Goal: Transaction & Acquisition: Book appointment/travel/reservation

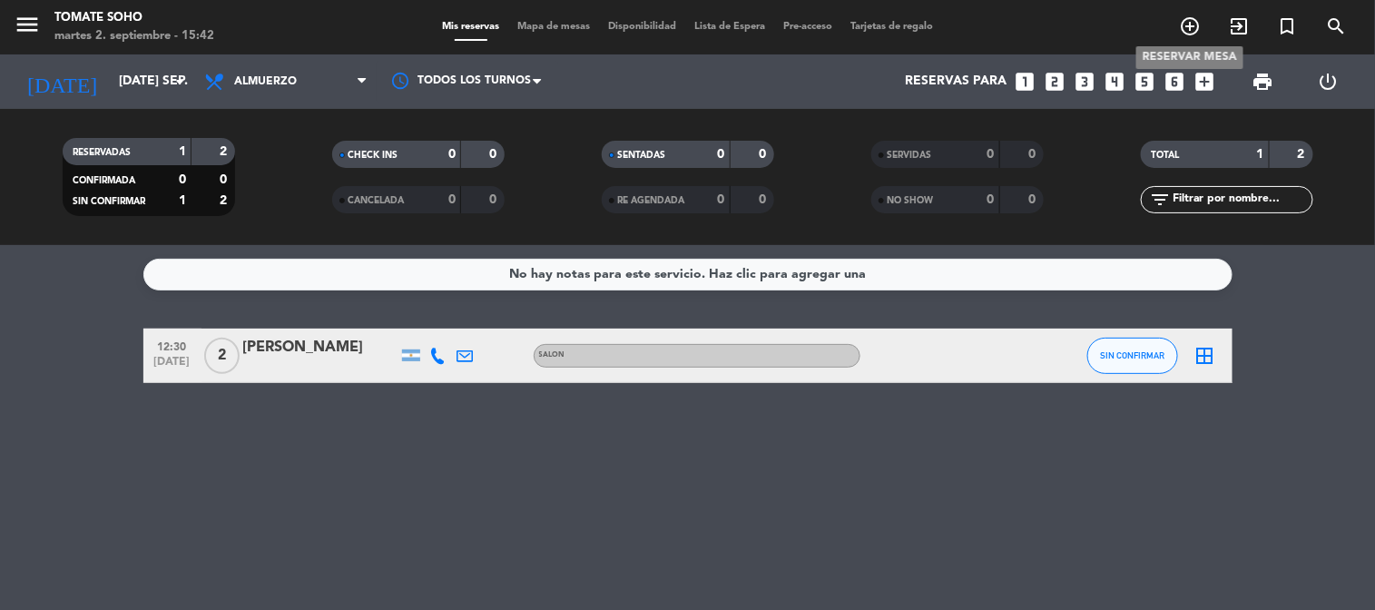
click at [1190, 23] on icon "add_circle_outline" at bounding box center [1190, 26] width 22 height 22
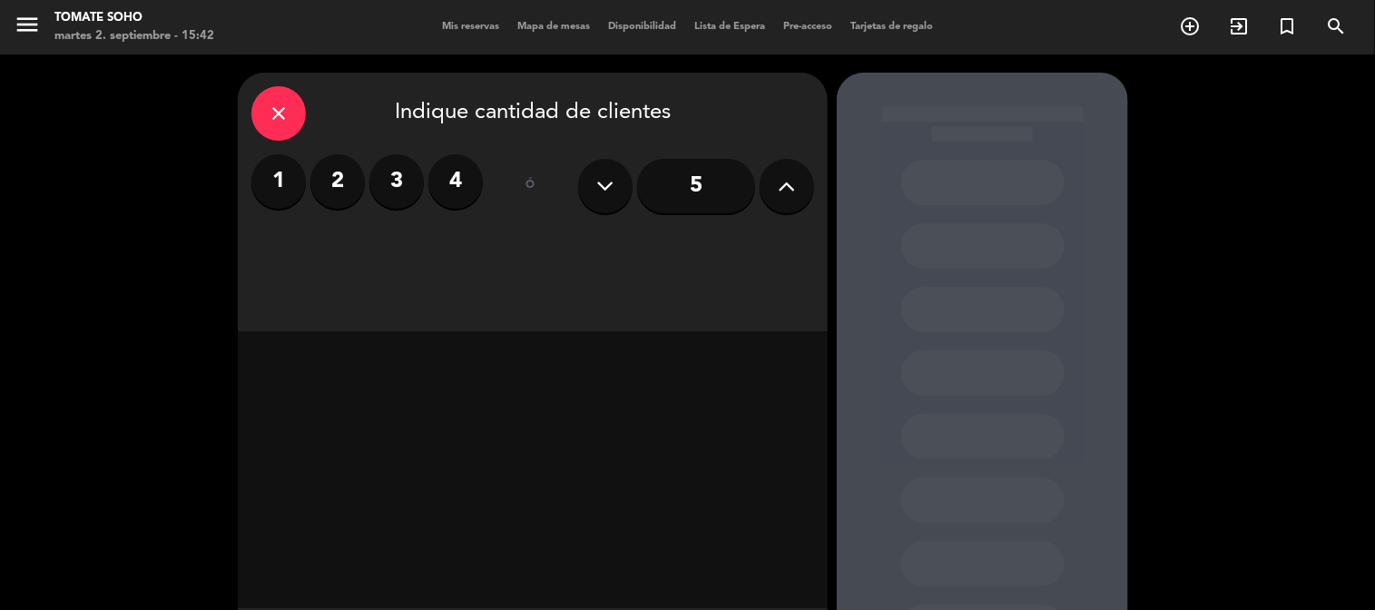
click at [786, 187] on icon at bounding box center [787, 185] width 17 height 27
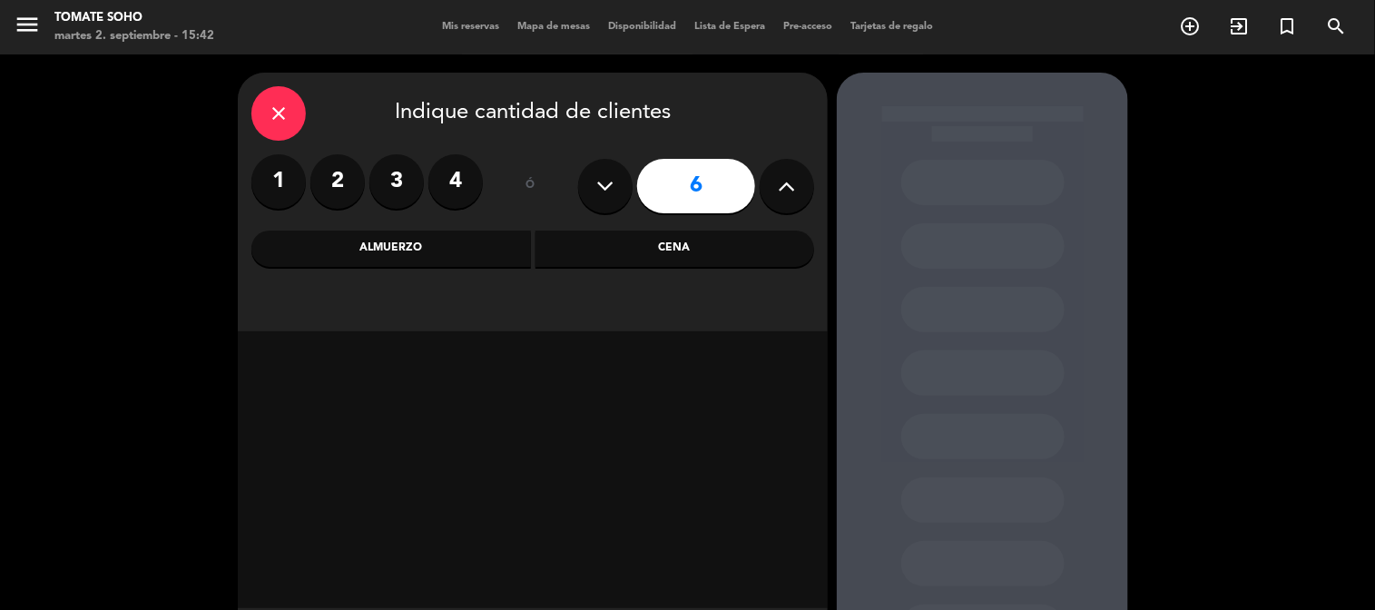
click at [786, 187] on icon at bounding box center [787, 185] width 17 height 27
type input "7"
click at [683, 241] on div "Cena" at bounding box center [674, 248] width 279 height 36
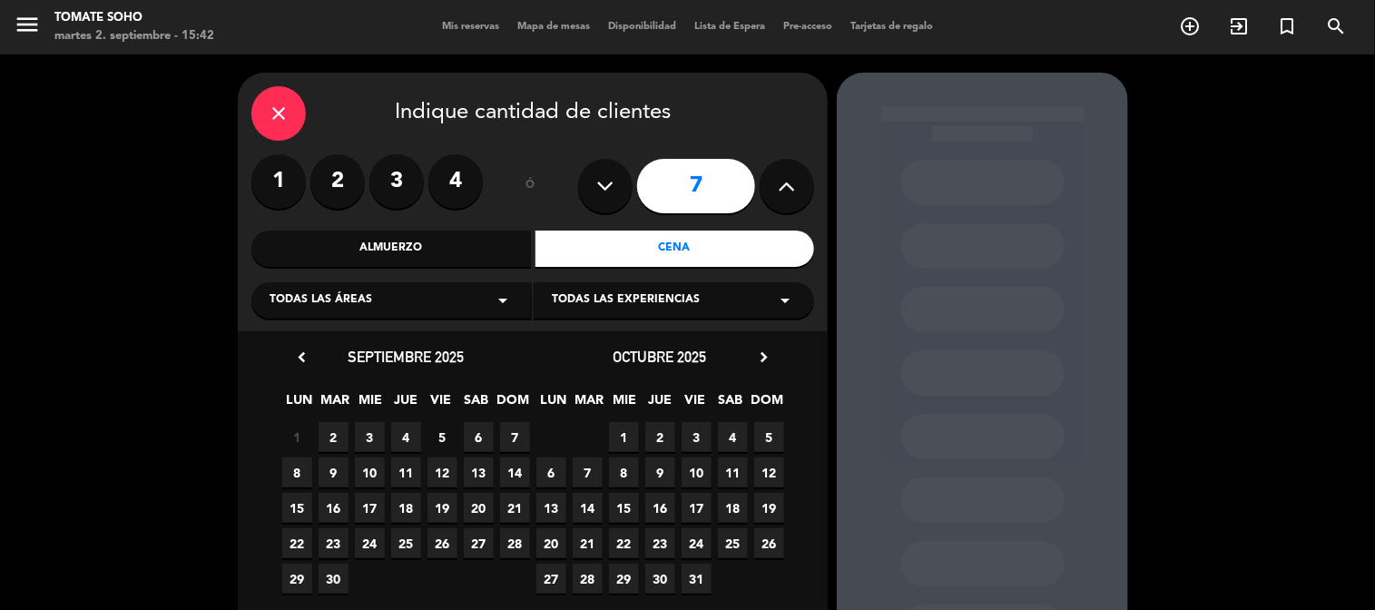
click at [296, 475] on span "8" at bounding box center [297, 472] width 30 height 30
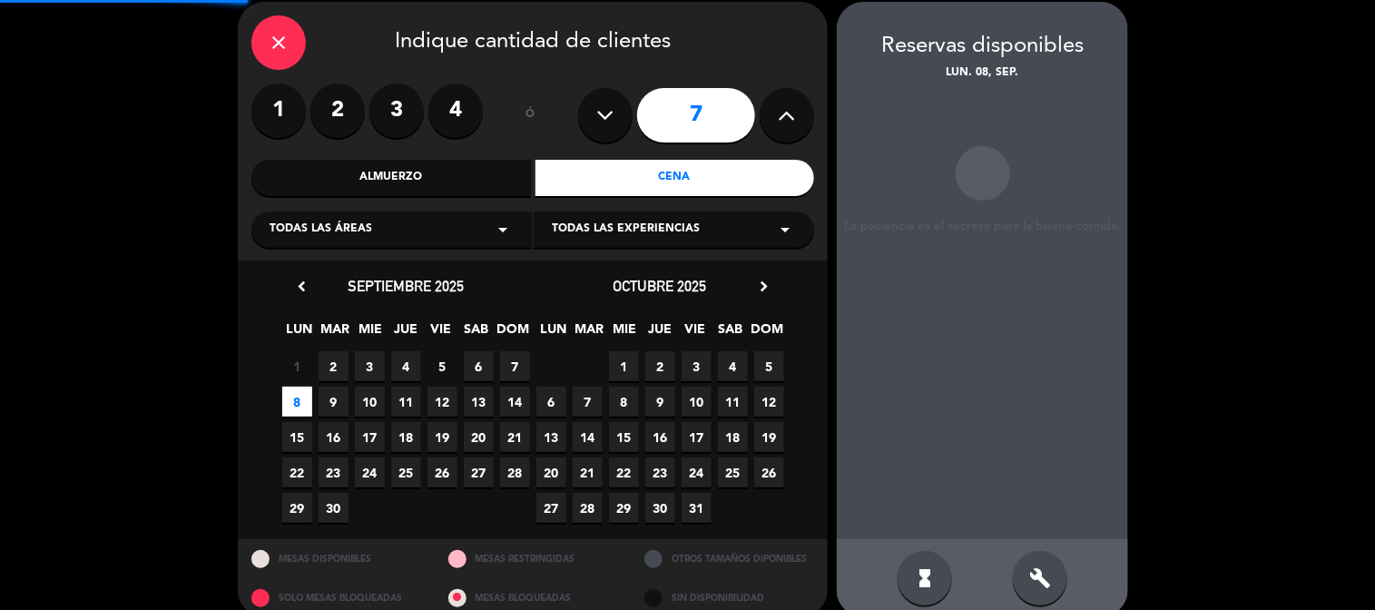
scroll to position [73, 0]
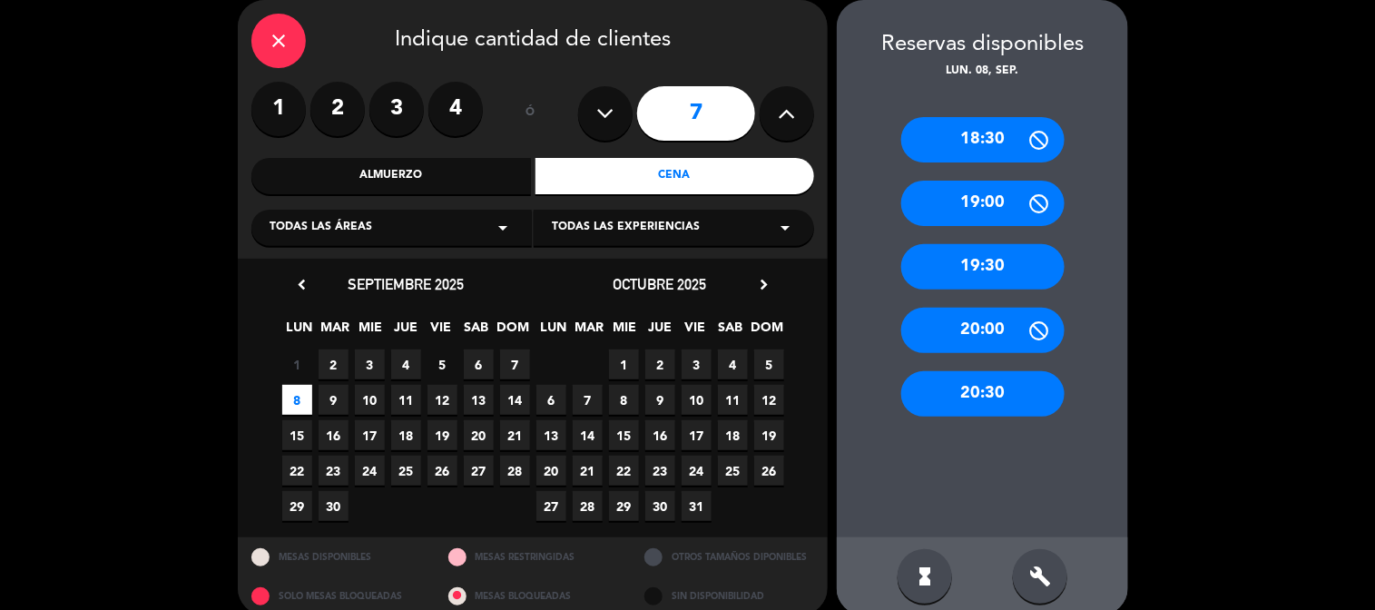
click at [973, 273] on div "19:30" at bounding box center [982, 266] width 163 height 45
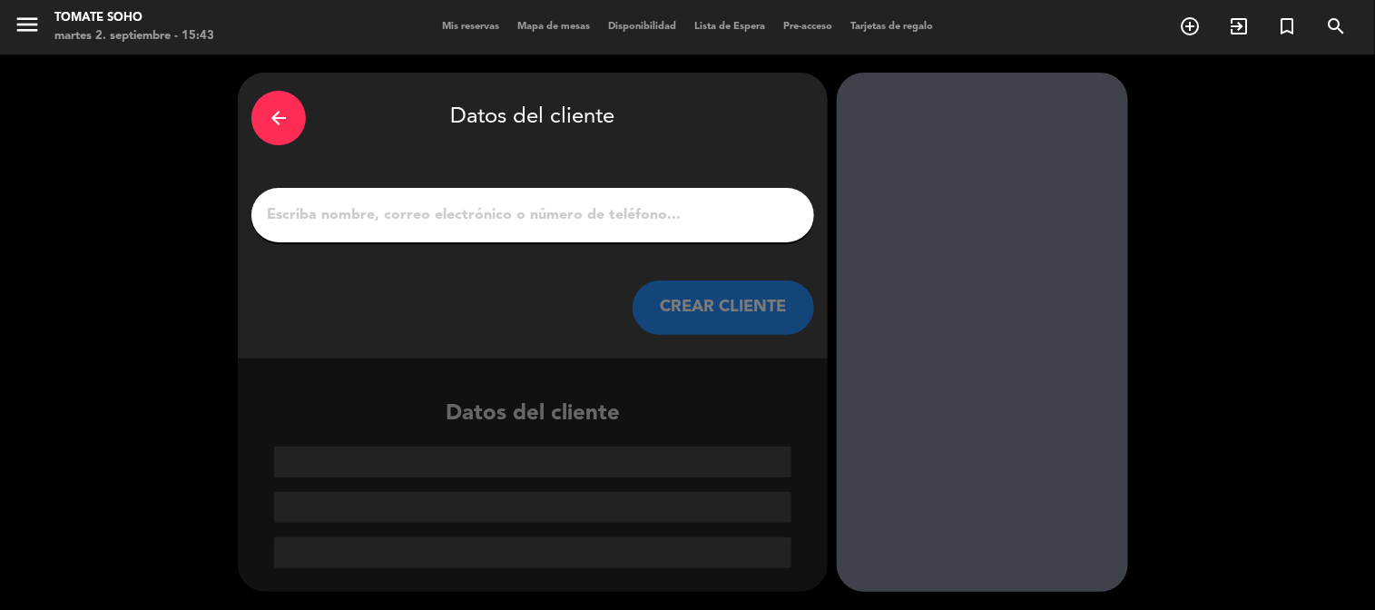
scroll to position [0, 0]
click at [503, 216] on input "1" at bounding box center [532, 214] width 535 height 25
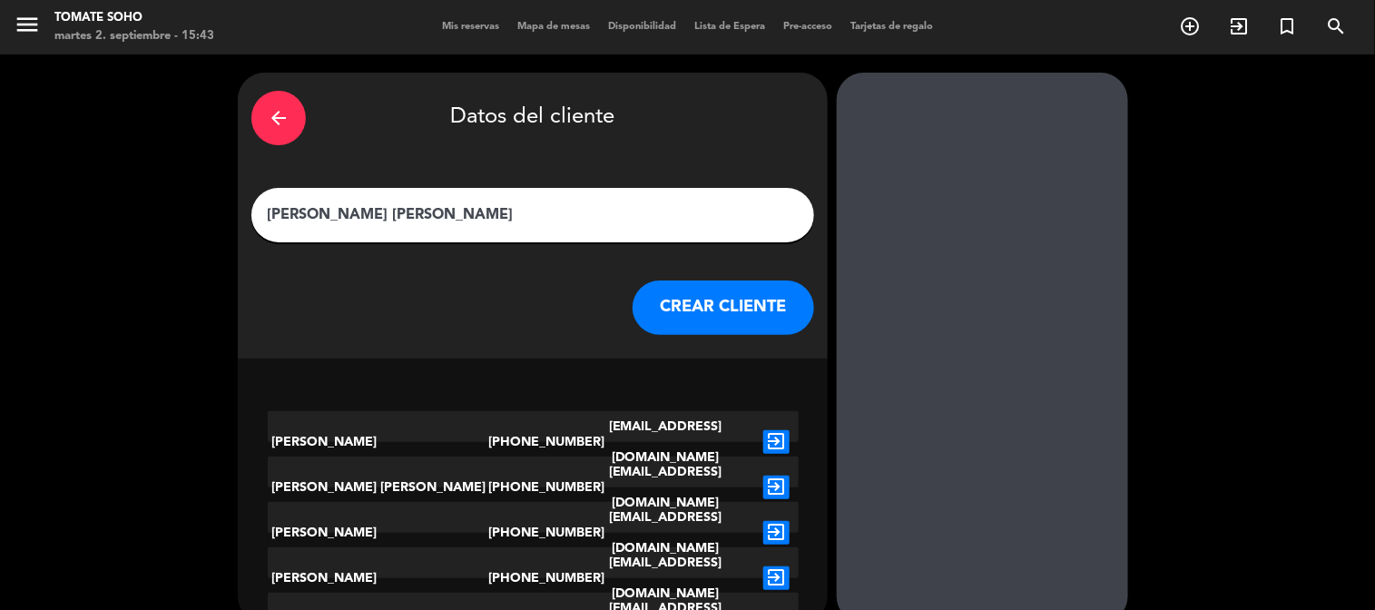
type input "[PERSON_NAME] [PERSON_NAME]"
click at [750, 312] on button "CREAR CLIENTE" at bounding box center [722, 307] width 181 height 54
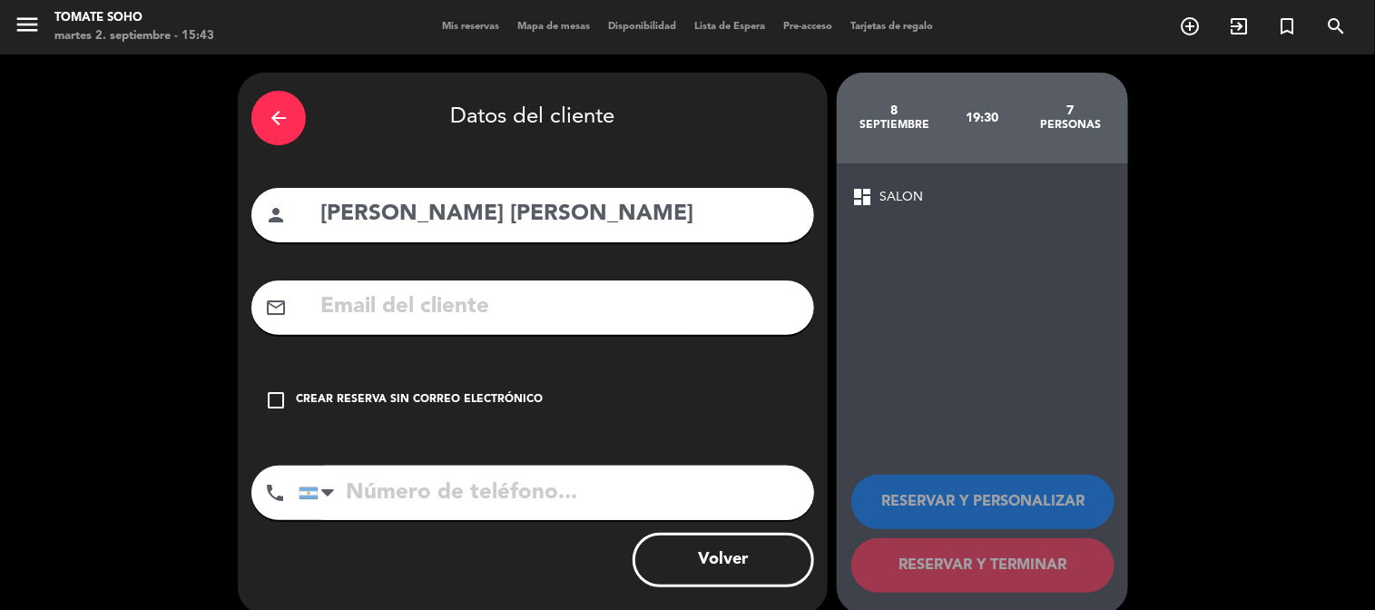
click at [560, 312] on input "text" at bounding box center [559, 307] width 482 height 37
paste input "[PHONE_NUMBER]"
click at [497, 310] on input "text" at bounding box center [559, 307] width 482 height 37
click at [278, 397] on icon "check_box_outline_blank" at bounding box center [276, 400] width 22 height 22
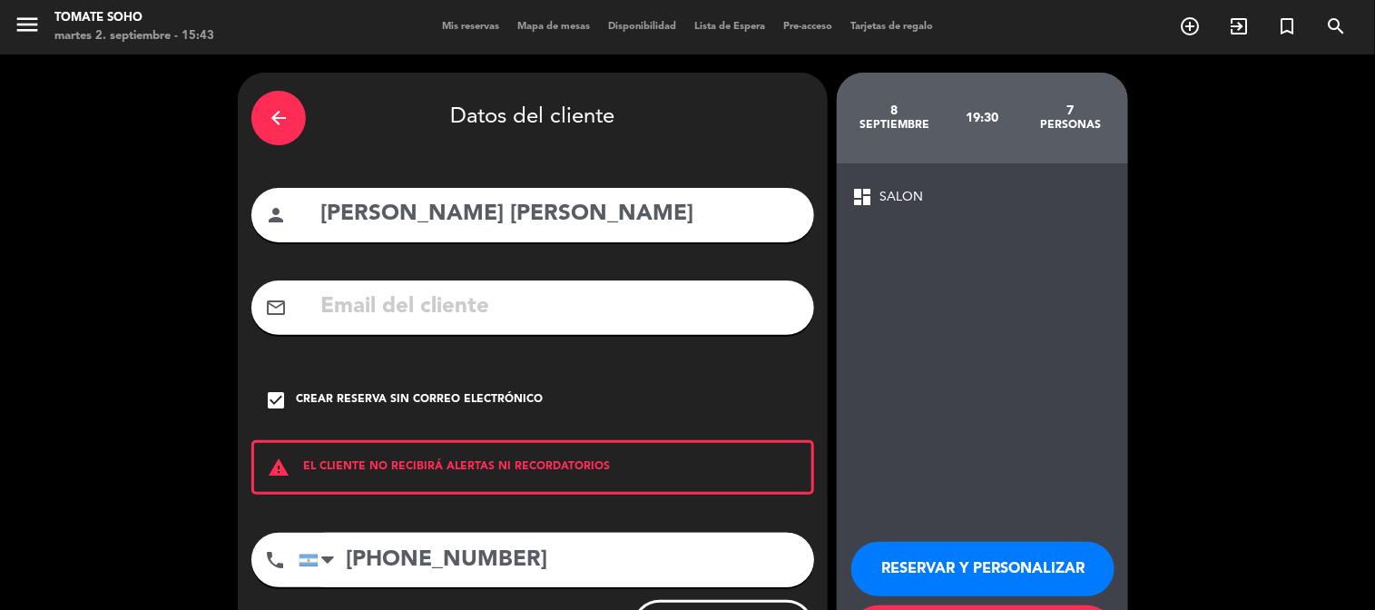
click at [629, 422] on div "check_box Crear reserva sin correo electrónico" at bounding box center [532, 400] width 563 height 54
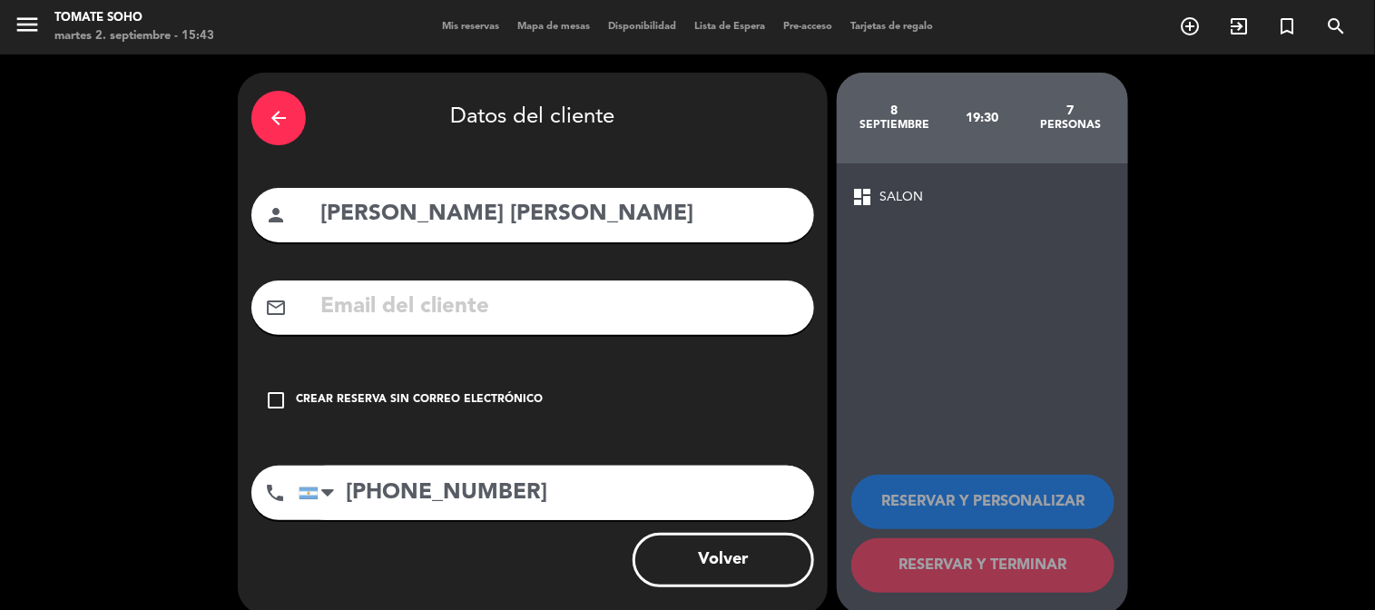
click at [899, 192] on span "SALON" at bounding box center [901, 197] width 44 height 21
click at [486, 302] on input "text" at bounding box center [559, 307] width 482 height 37
click at [350, 491] on input "[PHONE_NUMBER]" at bounding box center [556, 492] width 515 height 54
type input "[PHONE_NUMBER]"
click at [860, 193] on span "dashboard" at bounding box center [862, 197] width 22 height 22
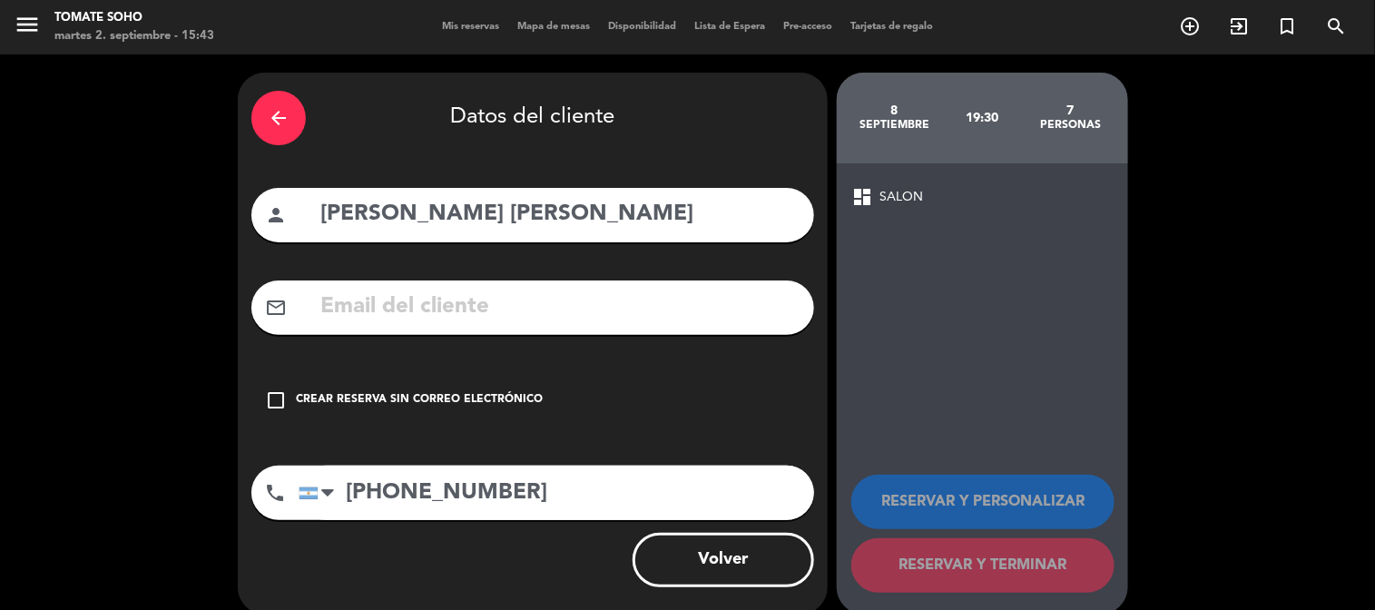
click at [859, 198] on span "dashboard" at bounding box center [862, 197] width 22 height 22
click at [503, 203] on input "[PERSON_NAME] [PERSON_NAME]" at bounding box center [559, 214] width 482 height 37
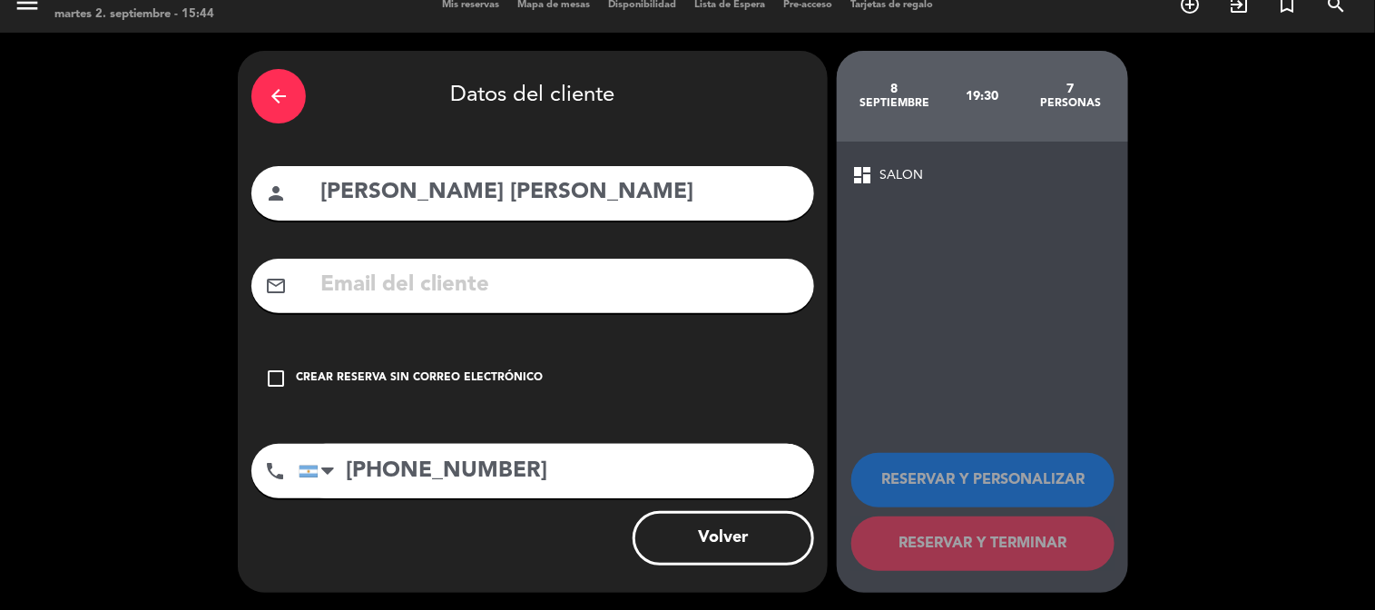
click at [873, 171] on span "dashboard" at bounding box center [862, 175] width 22 height 22
click at [859, 171] on span "dashboard" at bounding box center [862, 175] width 22 height 22
click at [874, 178] on div "dashboard SALON" at bounding box center [982, 175] width 262 height 22
click at [875, 178] on div "dashboard SALON" at bounding box center [982, 175] width 262 height 22
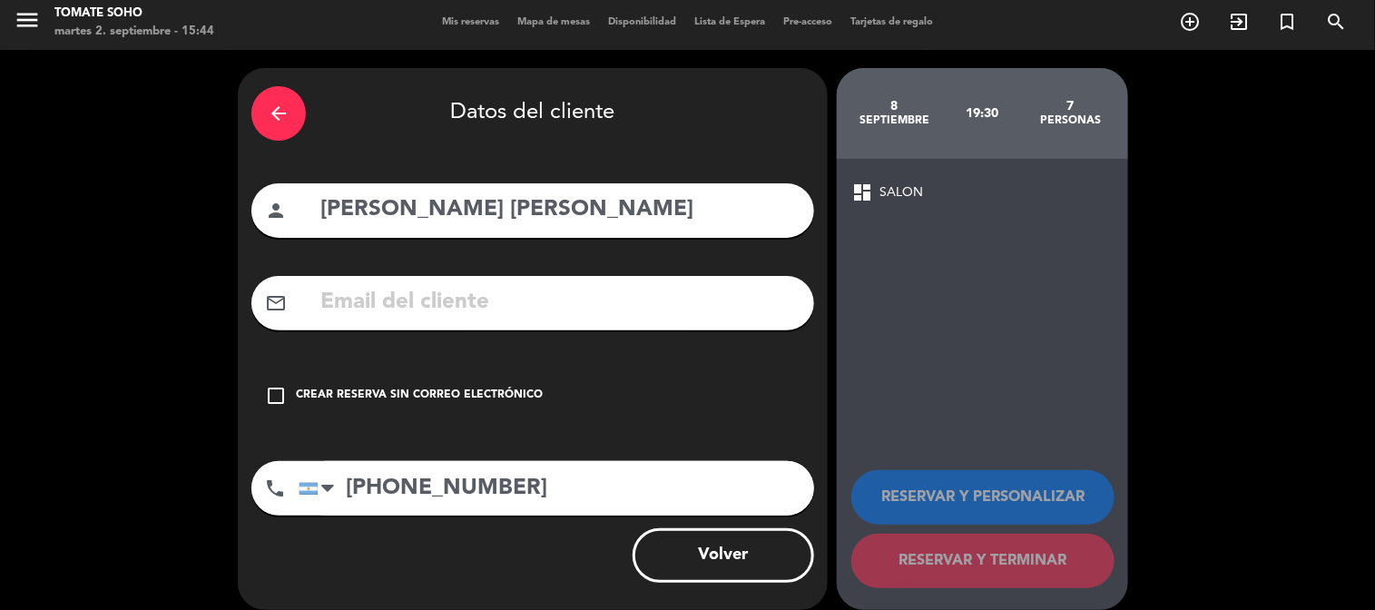
scroll to position [0, 0]
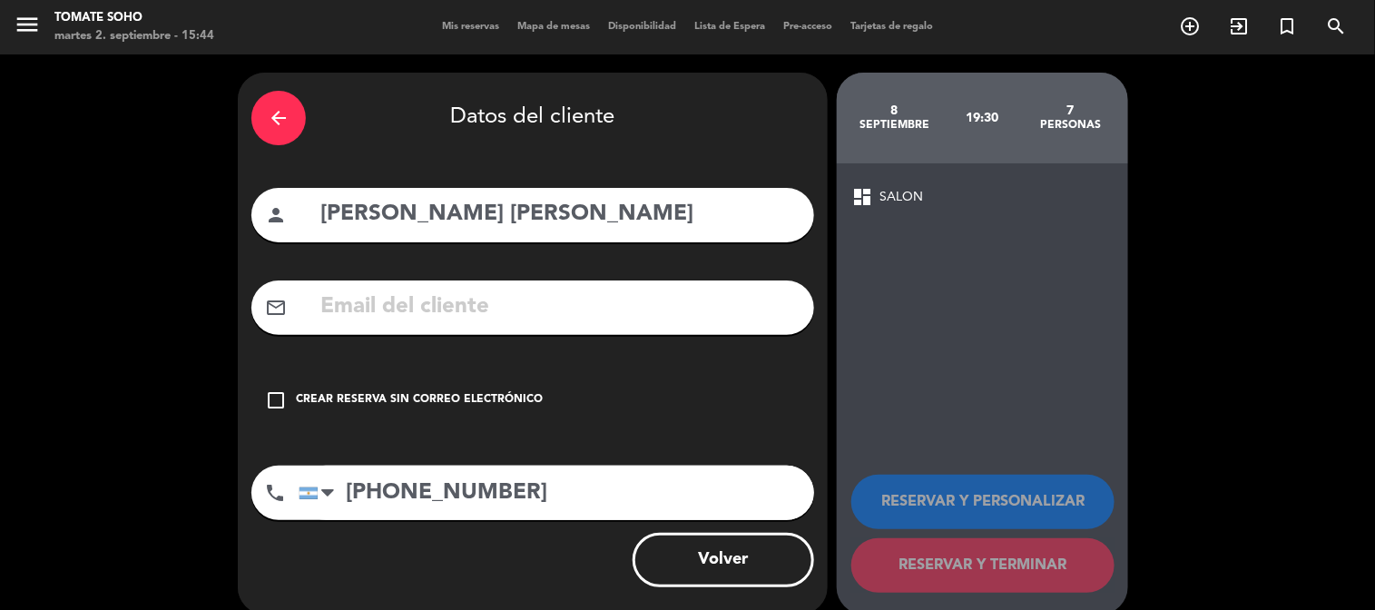
click at [886, 194] on span "SALON" at bounding box center [901, 197] width 44 height 21
click at [495, 302] on input "text" at bounding box center [559, 307] width 482 height 37
click at [281, 397] on icon "check_box_outline_blank" at bounding box center [276, 400] width 22 height 22
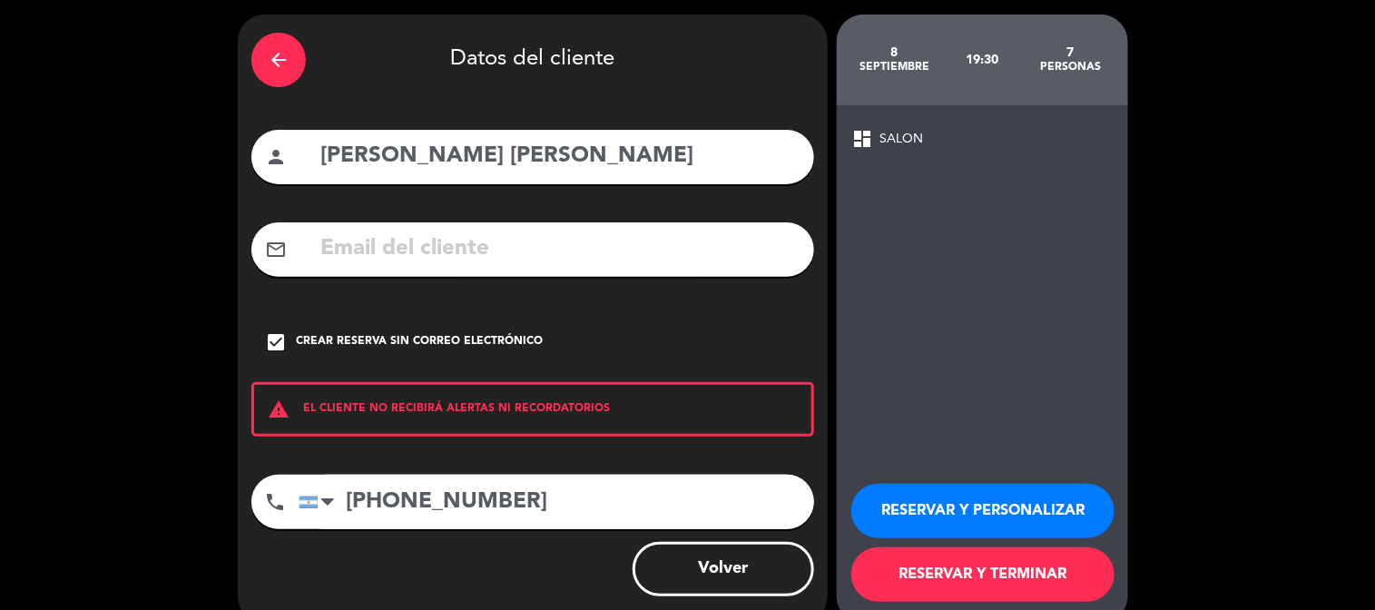
scroll to position [89, 0]
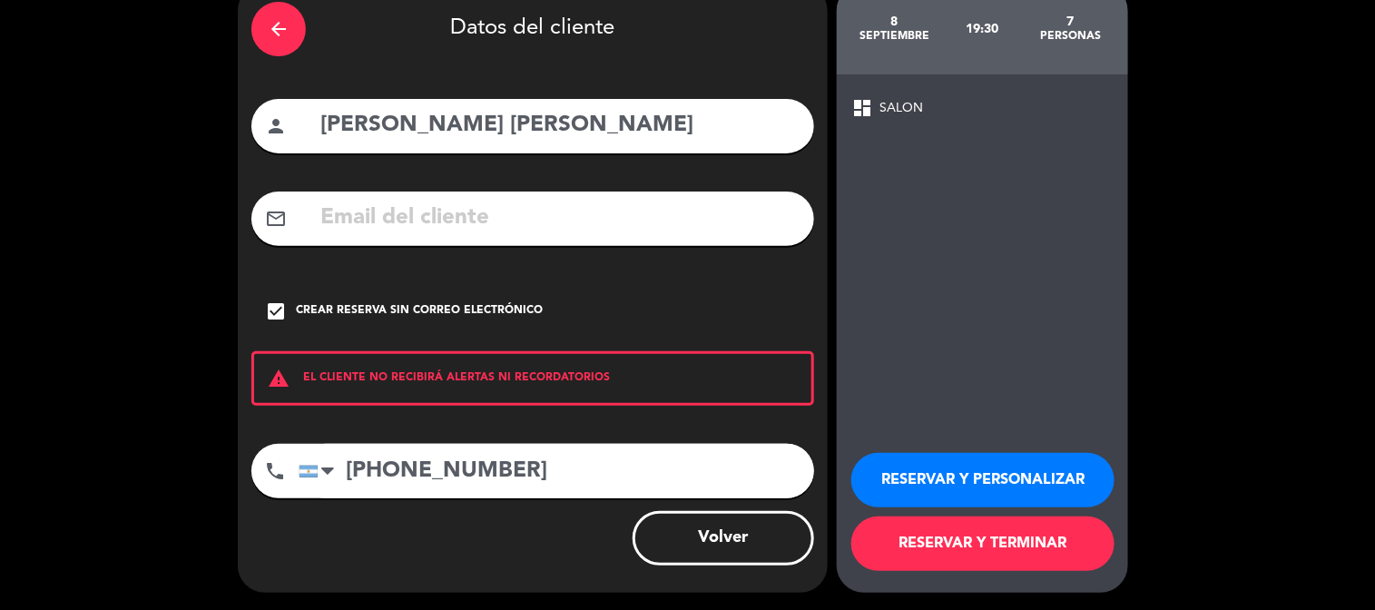
click at [994, 484] on button "RESERVAR Y PERSONALIZAR" at bounding box center [982, 480] width 263 height 54
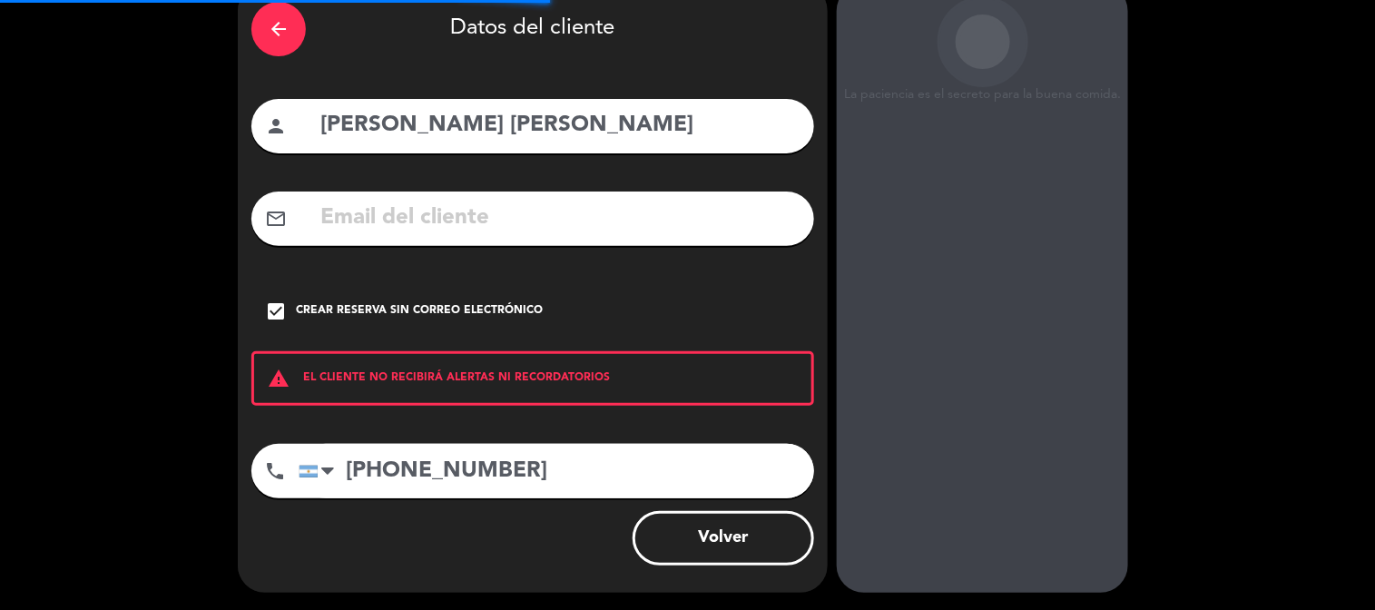
scroll to position [73, 0]
